Goal: Find specific page/section: Find specific page/section

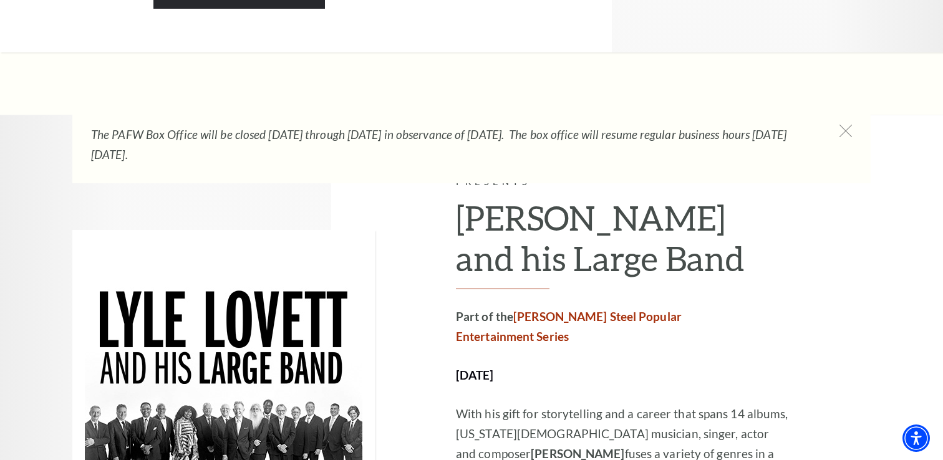
scroll to position [1844, 0]
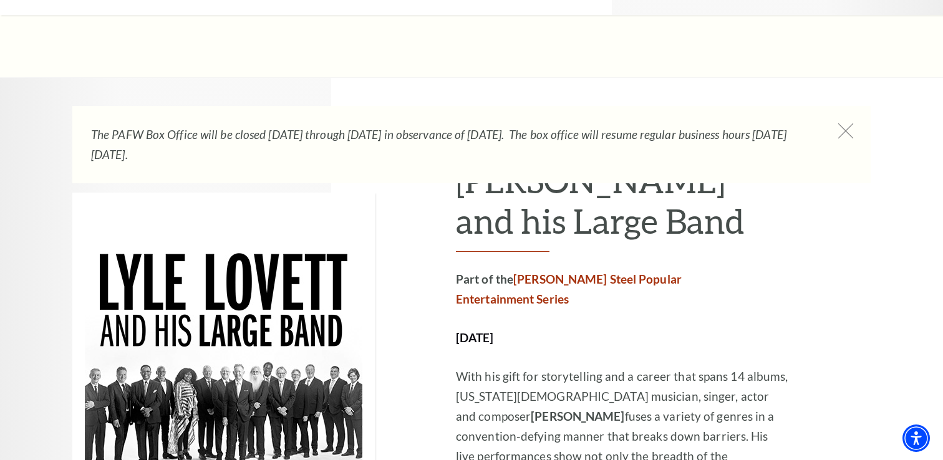
click at [848, 130] on icon at bounding box center [846, 131] width 16 height 16
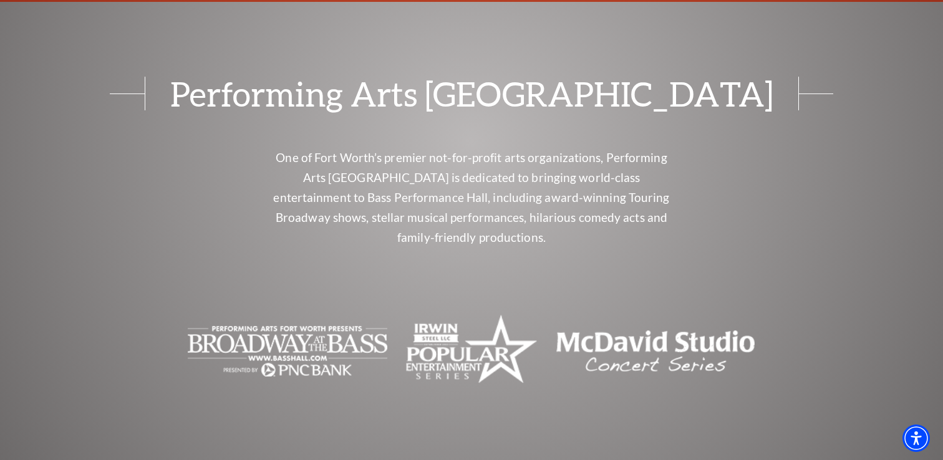
scroll to position [5110, 0]
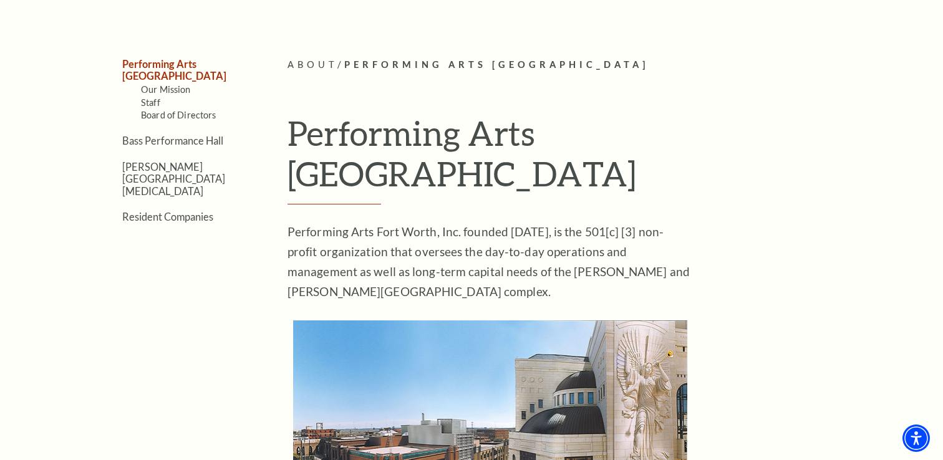
scroll to position [294, 0]
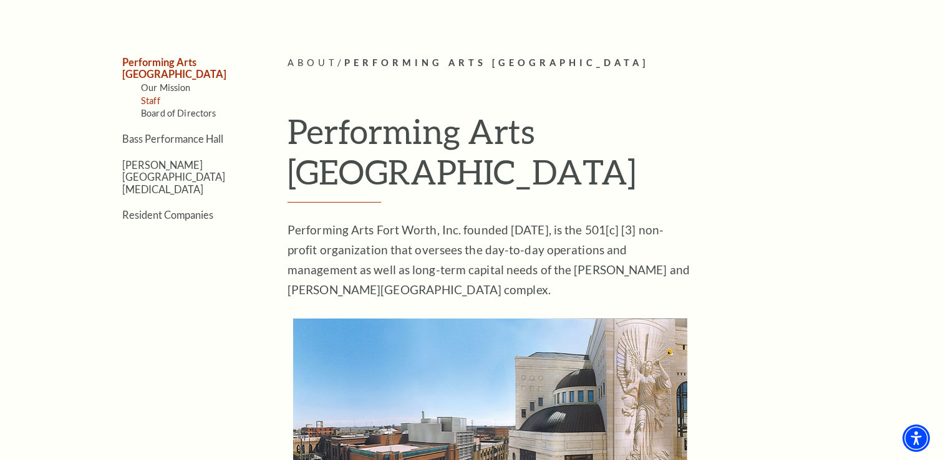
click at [156, 95] on link "Staff" at bounding box center [150, 100] width 19 height 11
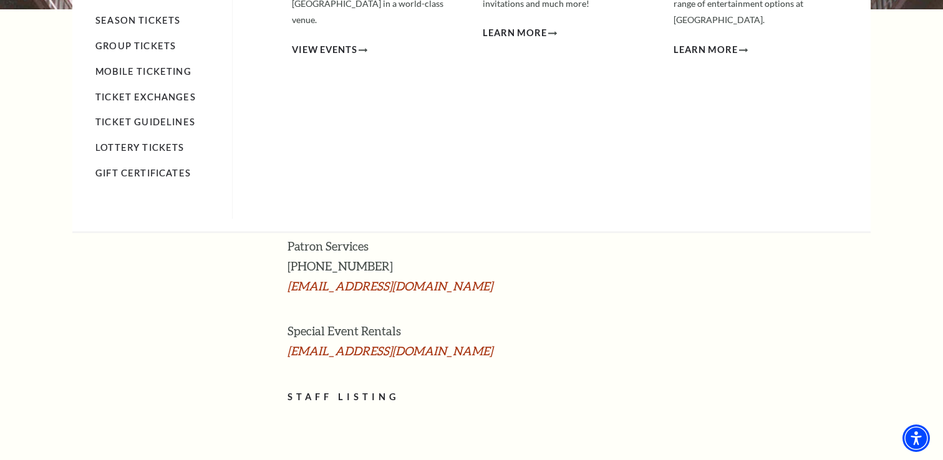
scroll to position [284, 0]
